Goal: Information Seeking & Learning: Learn about a topic

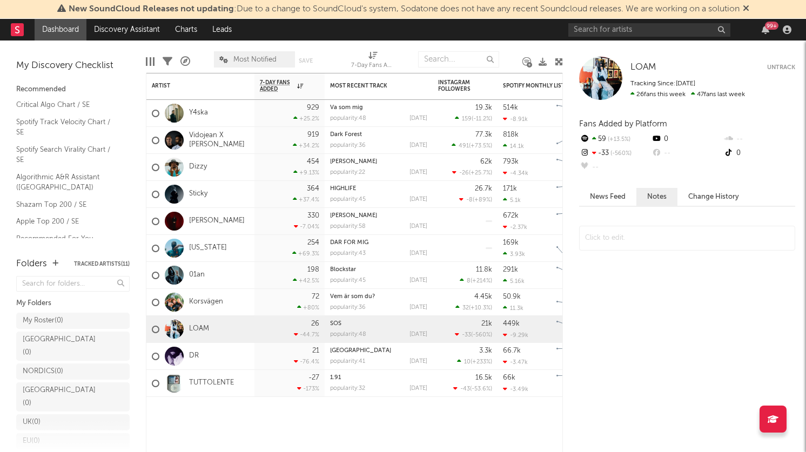
click at [669, 19] on div "99 +" at bounding box center [681, 30] width 227 height 22
click at [664, 22] on div "99 +" at bounding box center [681, 30] width 227 height 22
click at [652, 29] on input "text" at bounding box center [649, 30] width 162 height 14
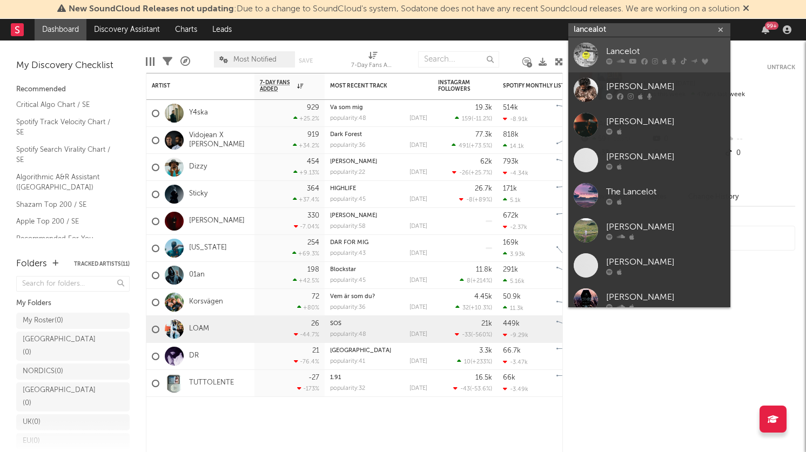
type input "lancealot"
click at [614, 53] on div "Lancelot" at bounding box center [665, 51] width 119 height 13
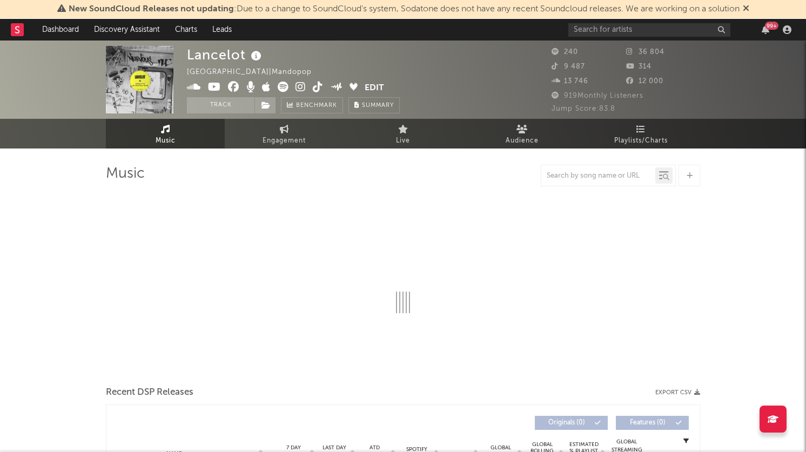
select select "1w"
